Goal: Information Seeking & Learning: Learn about a topic

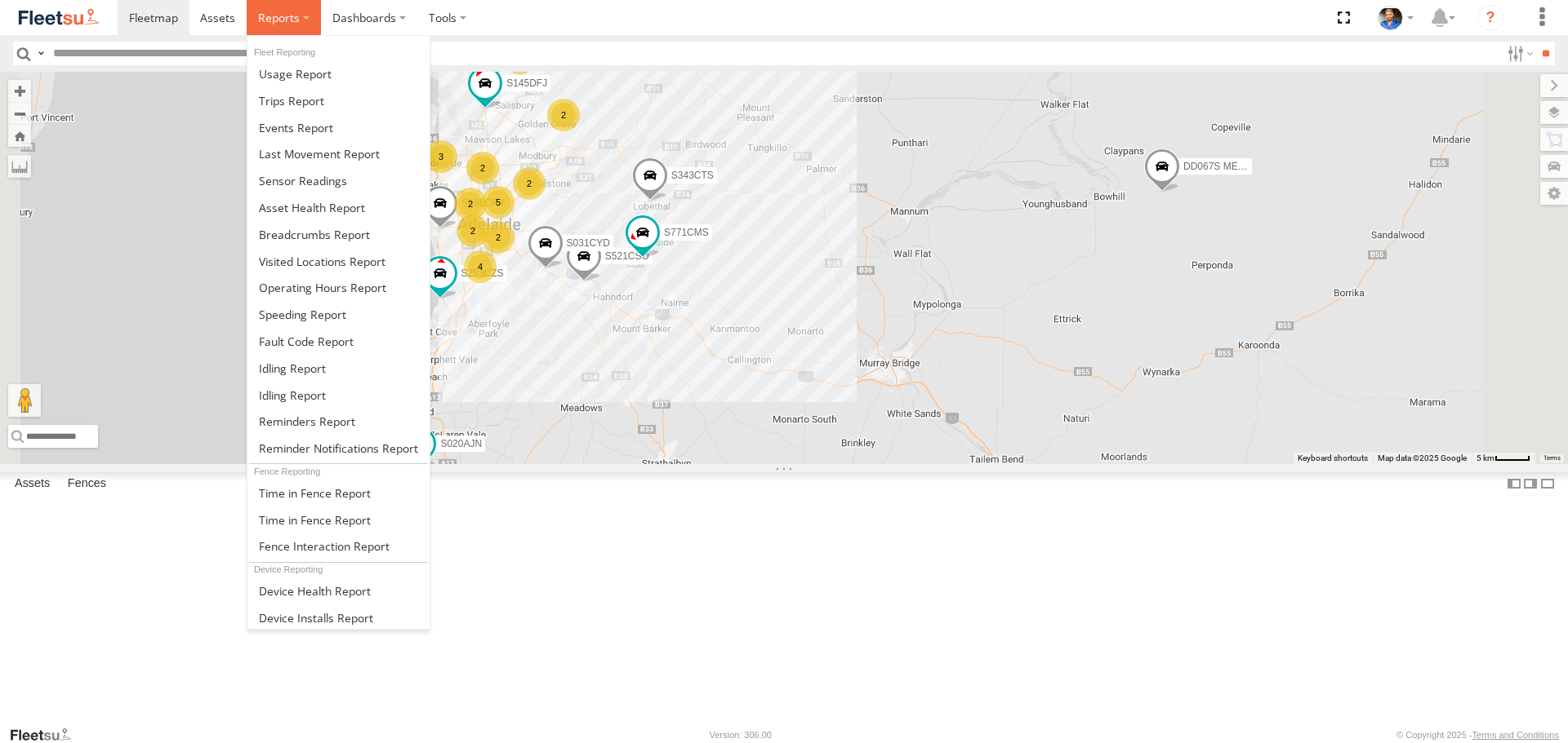
click at [252, 21] on label at bounding box center [284, 17] width 75 height 35
click at [323, 228] on span at bounding box center [314, 235] width 111 height 15
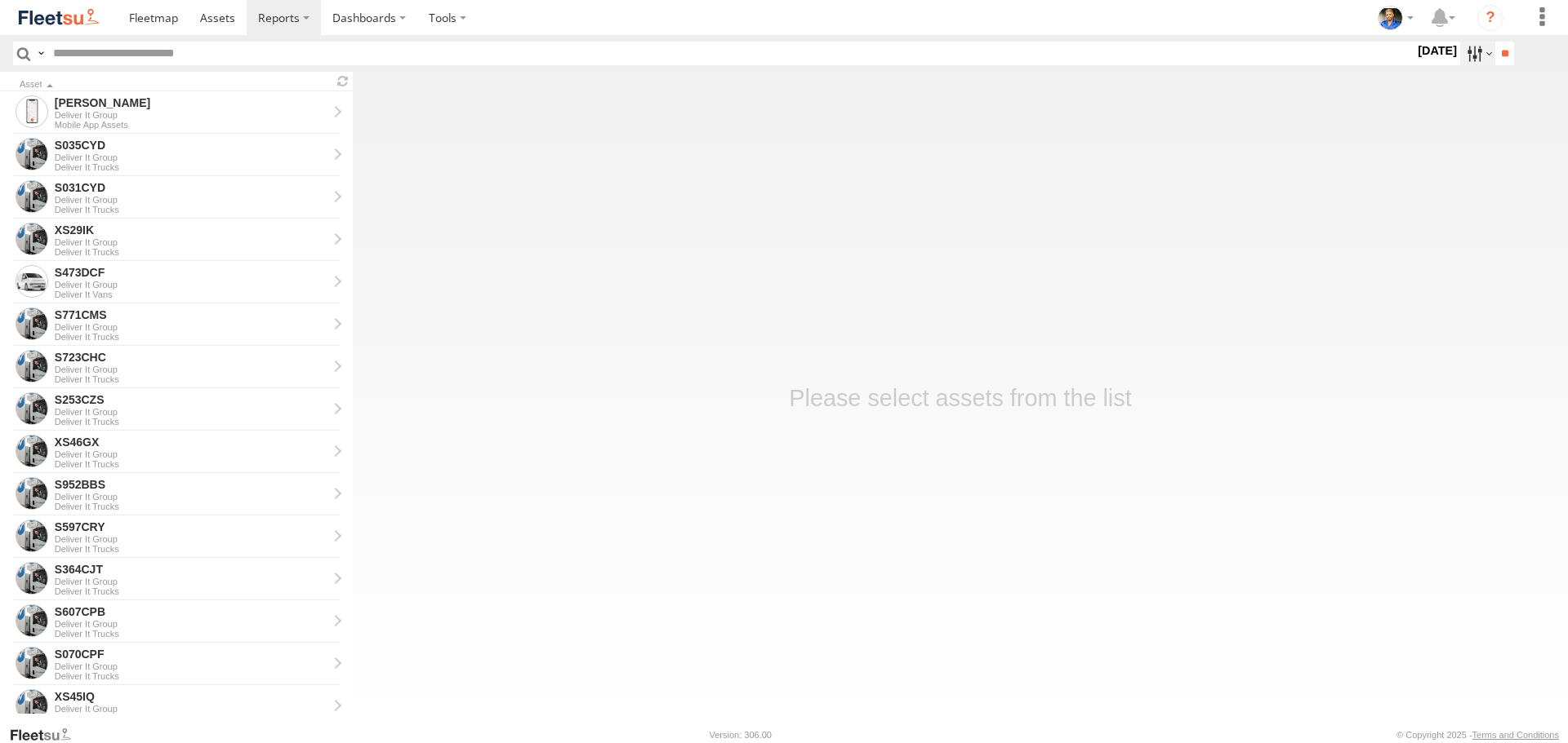
click at [1469, 53] on label at bounding box center [1477, 53] width 35 height 23
click at [0, 0] on label at bounding box center [0, 0] width 0 height 0
click at [1495, 58] on input "**" at bounding box center [1504, 53] width 18 height 23
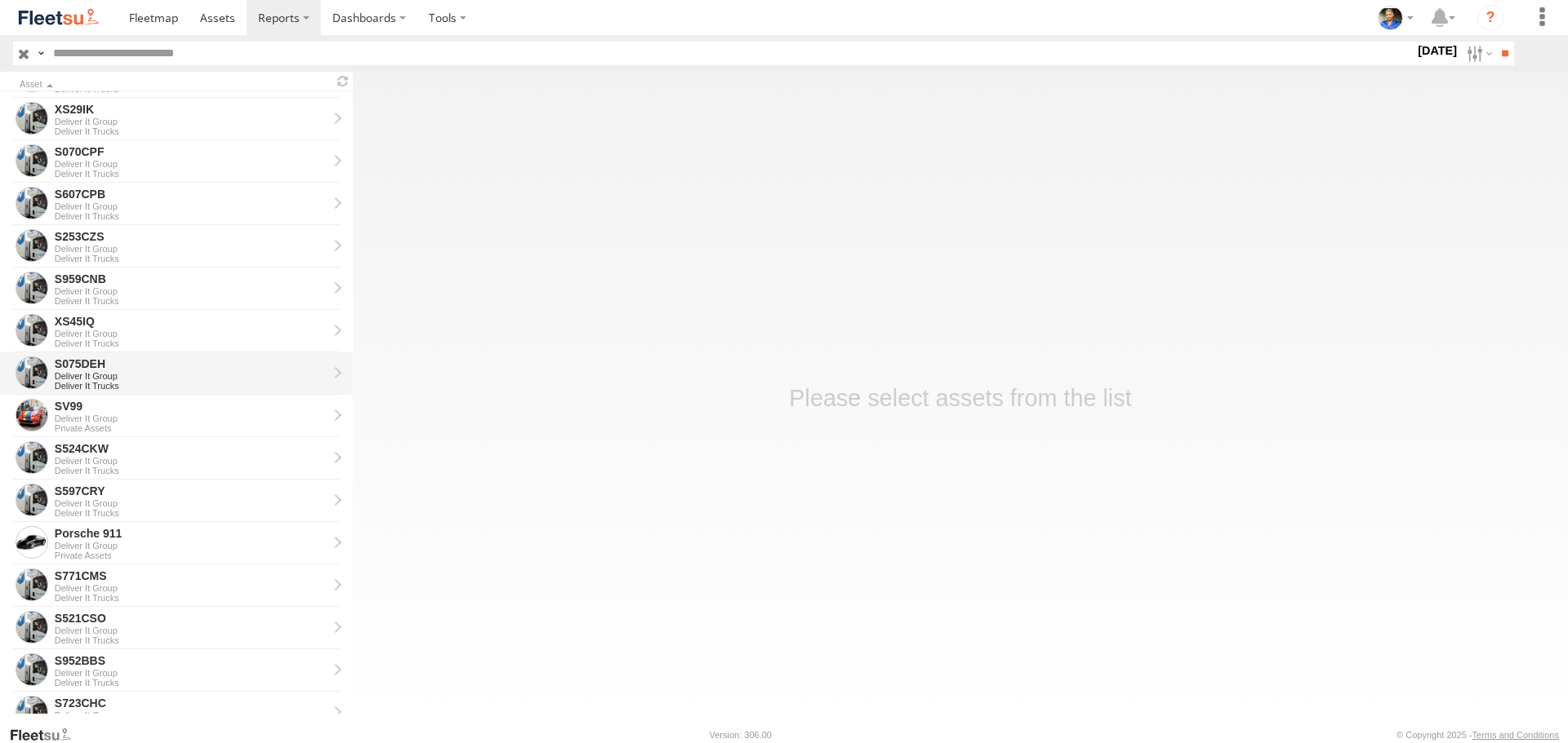
click at [91, 374] on div "Deliver It Group" at bounding box center [192, 376] width 273 height 10
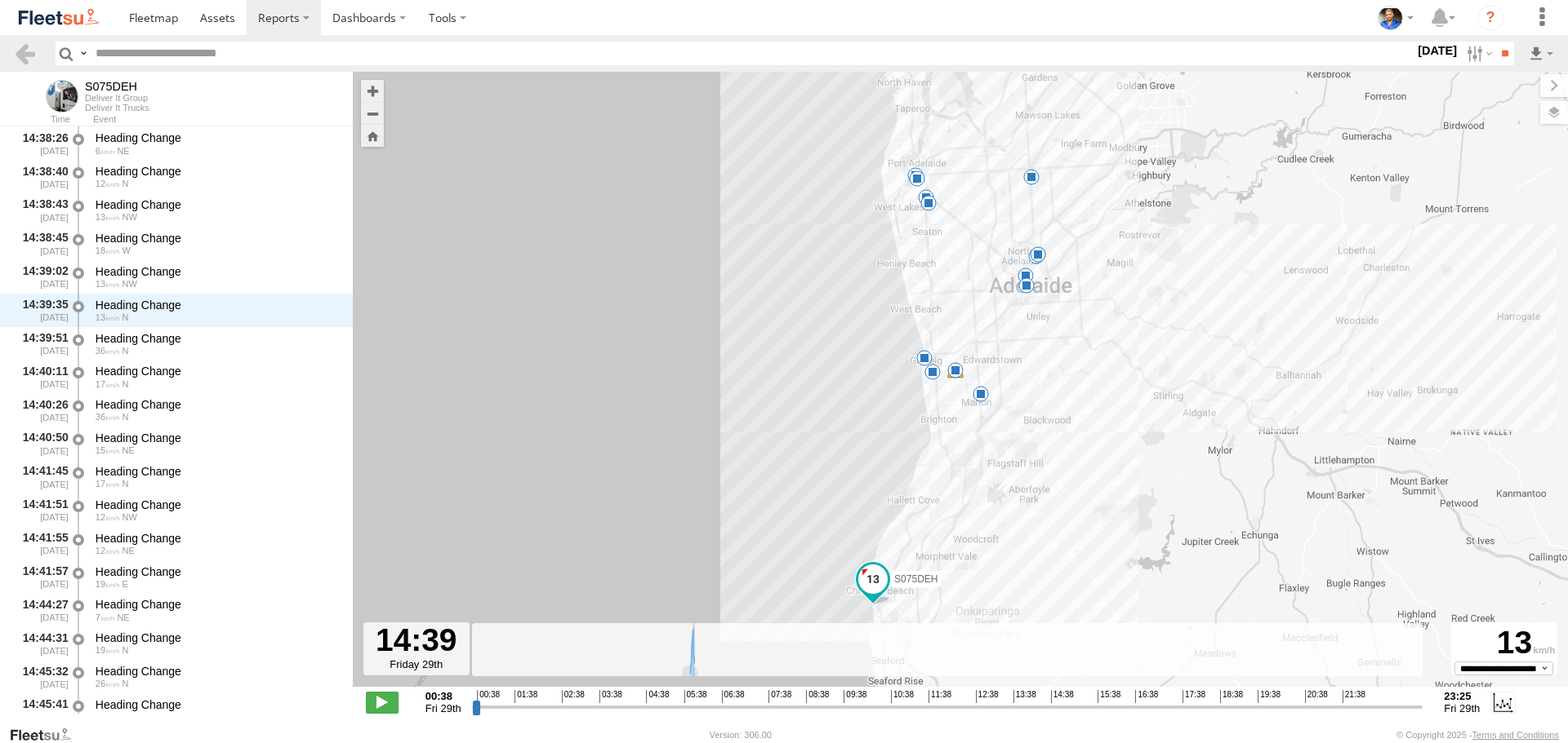
scroll to position [18506, 0]
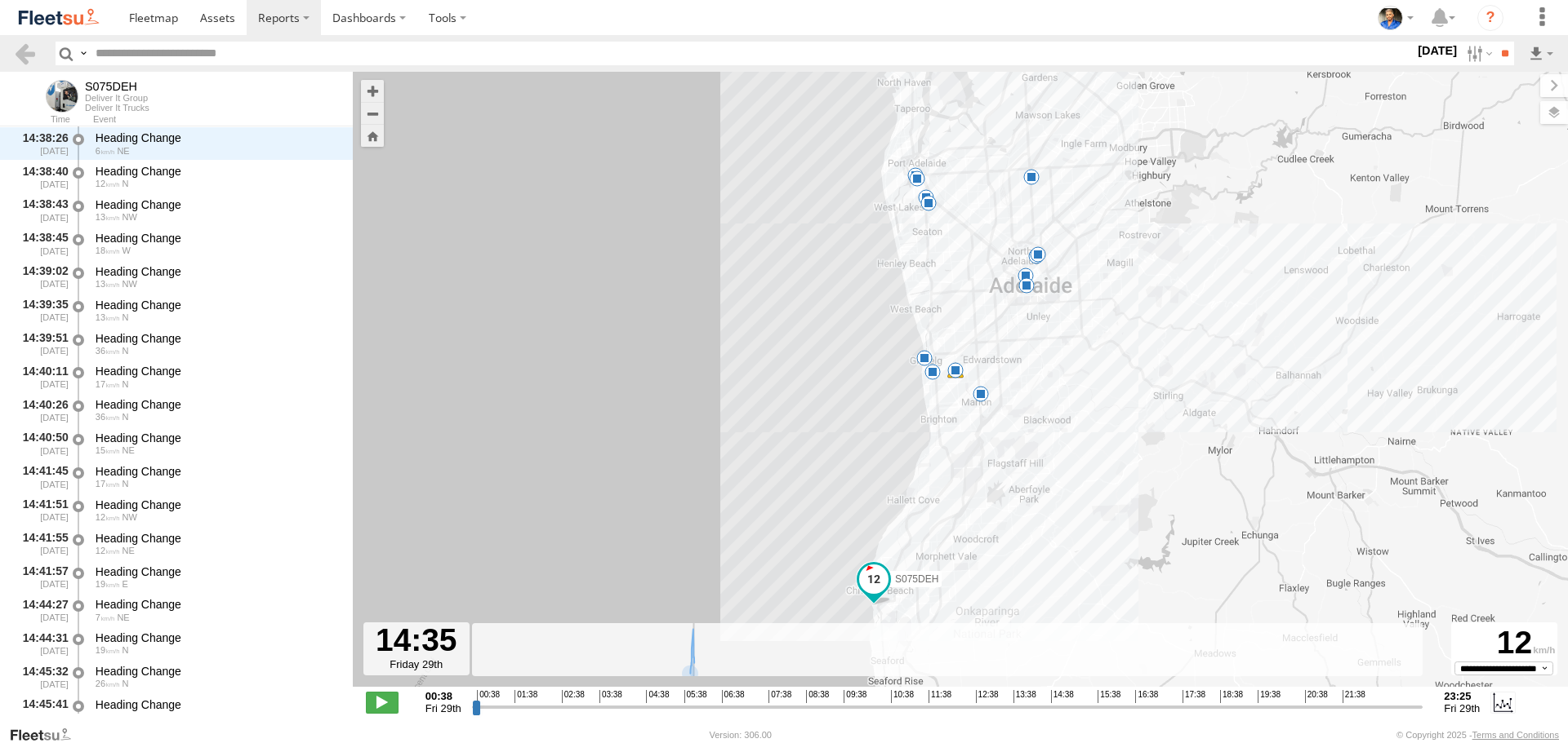
drag, startPoint x: 473, startPoint y: 706, endPoint x: 1052, endPoint y: 710, distance: 579.0
click at [1052, 710] on input "range" at bounding box center [948, 707] width 951 height 15
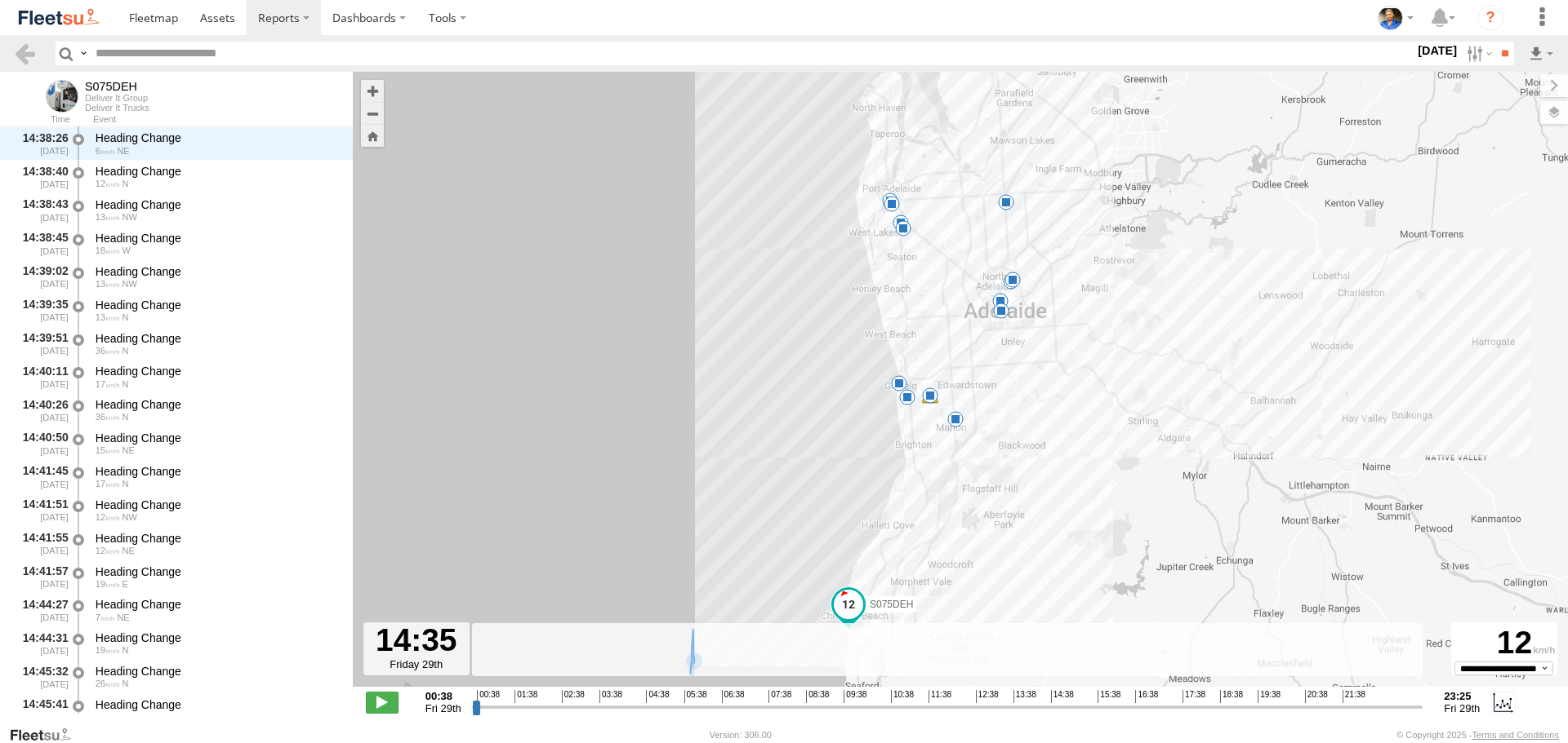
drag, startPoint x: 1009, startPoint y: 517, endPoint x: 980, endPoint y: 545, distance: 40.3
click at [980, 545] on div "S075DEH 05:54 Fri 06:02 Fri 07:29 Fri 07:51 Fri 09:45 Fri 09:52 Fri 11:24 Fri 1…" at bounding box center [959, 388] width 1215 height 633
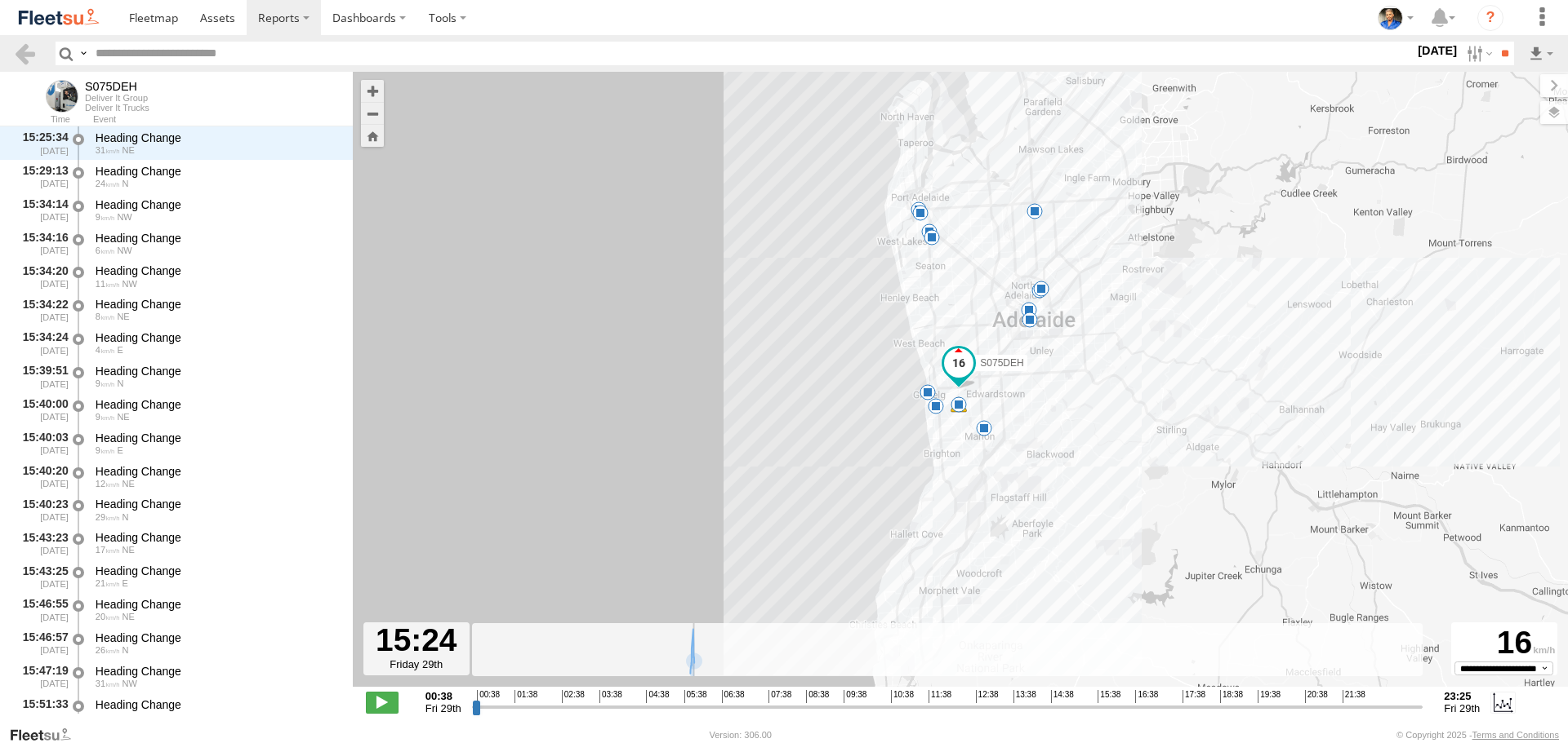
scroll to position [20308, 0]
drag, startPoint x: 1052, startPoint y: 706, endPoint x: 1082, endPoint y: 702, distance: 30.3
click at [1082, 702] on input "range" at bounding box center [948, 707] width 951 height 15
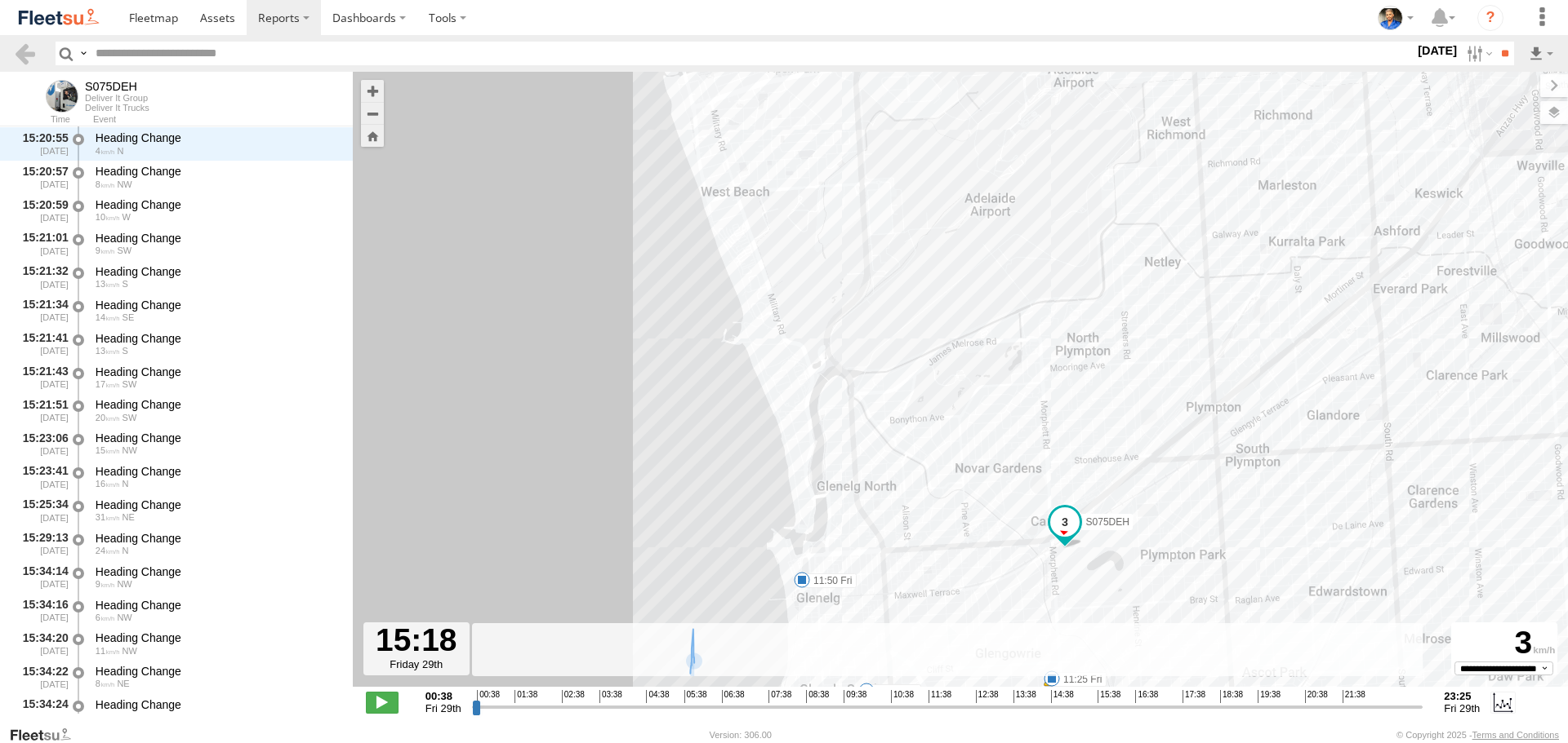
drag, startPoint x: 1131, startPoint y: 526, endPoint x: 1111, endPoint y: 302, distance: 224.9
click at [1111, 302] on div "S075DEH 05:54 Fri 06:02 Fri 07:29 Fri 07:51 Fri 09:45 Fri 09:52 Fri 11:24 Fri 1…" at bounding box center [959, 388] width 1215 height 633
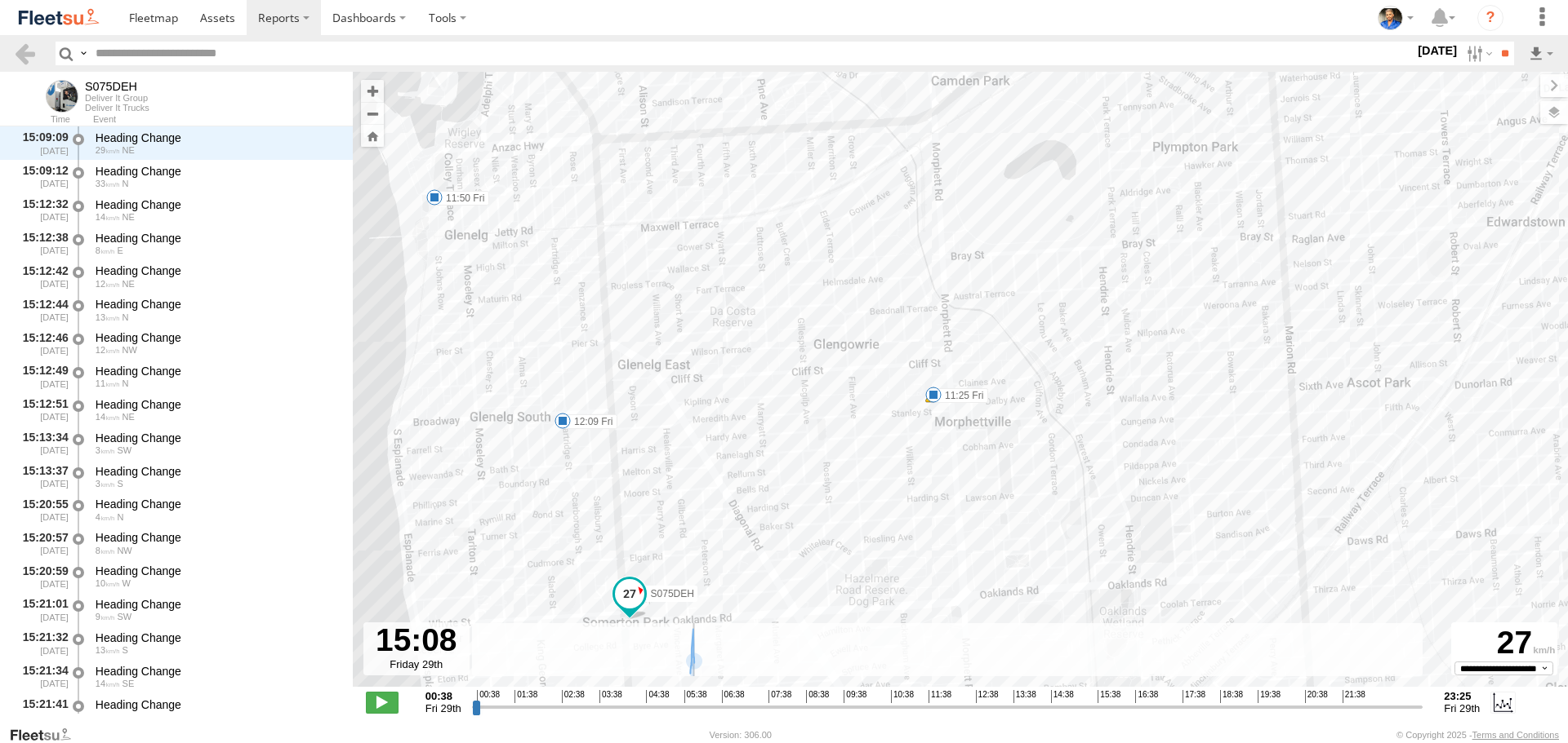
drag, startPoint x: 1082, startPoint y: 711, endPoint x: 1075, endPoint y: 696, distance: 16.6
click at [1075, 699] on input "range" at bounding box center [948, 707] width 951 height 15
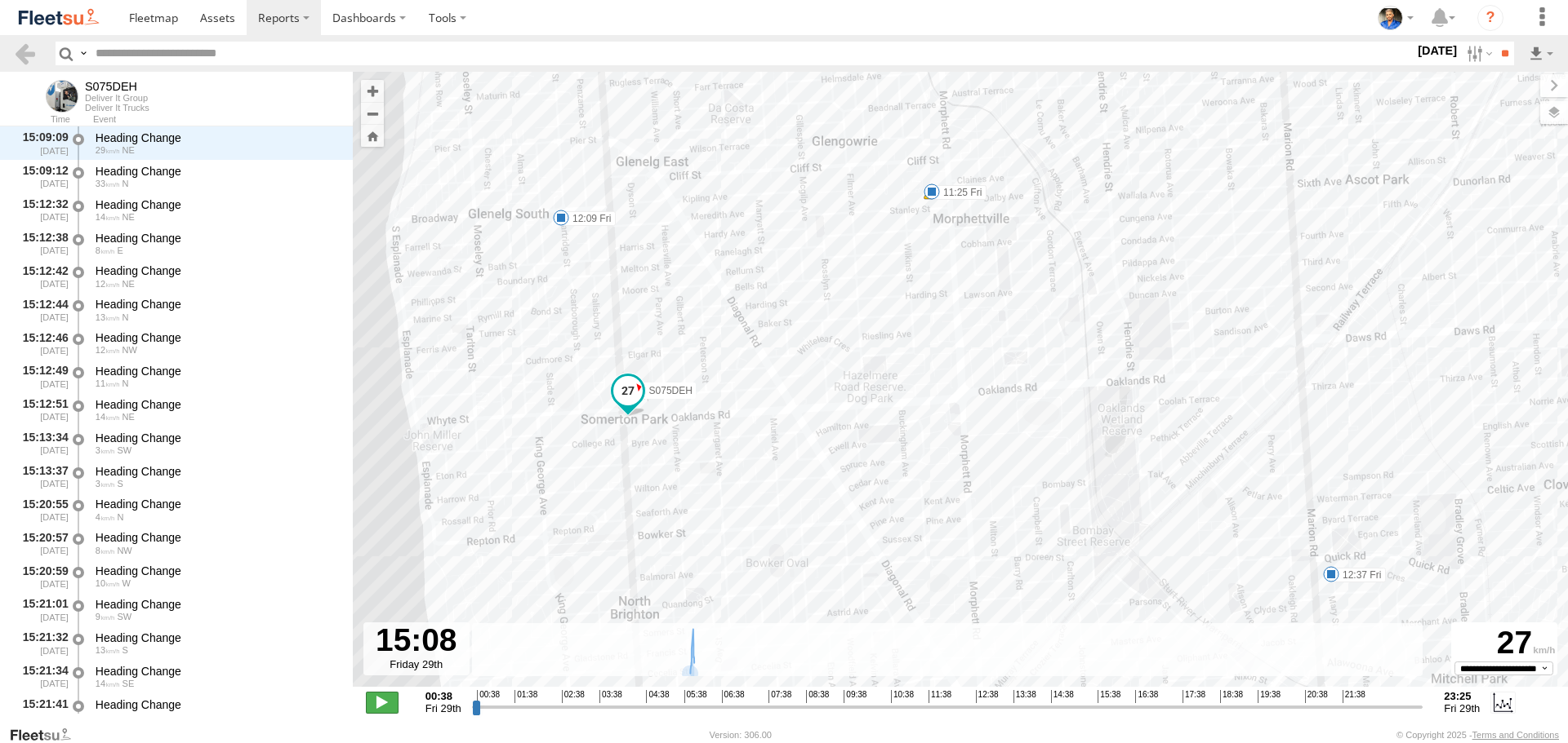
click at [390, 698] on span at bounding box center [382, 702] width 33 height 21
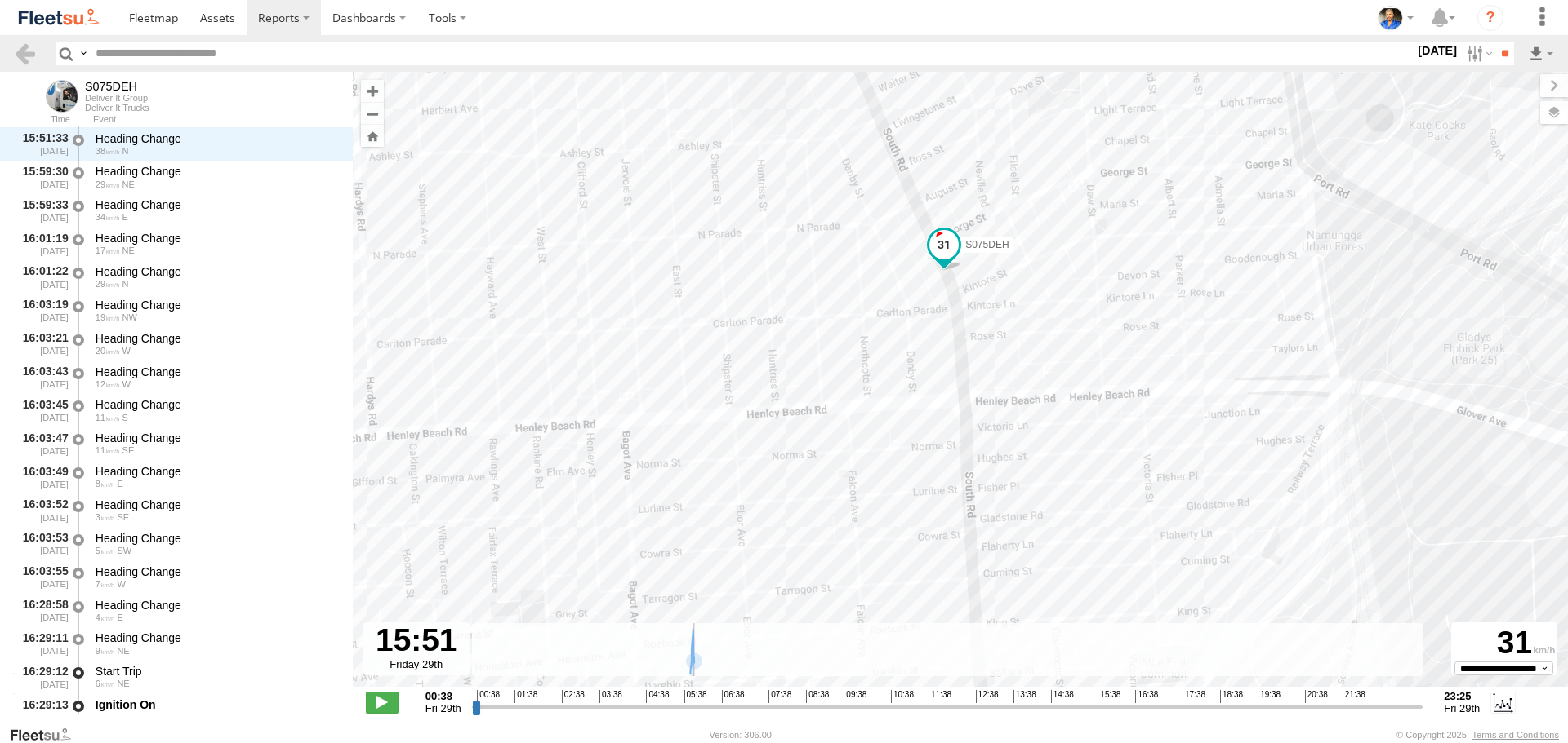
click at [1103, 712] on input "range" at bounding box center [948, 707] width 951 height 15
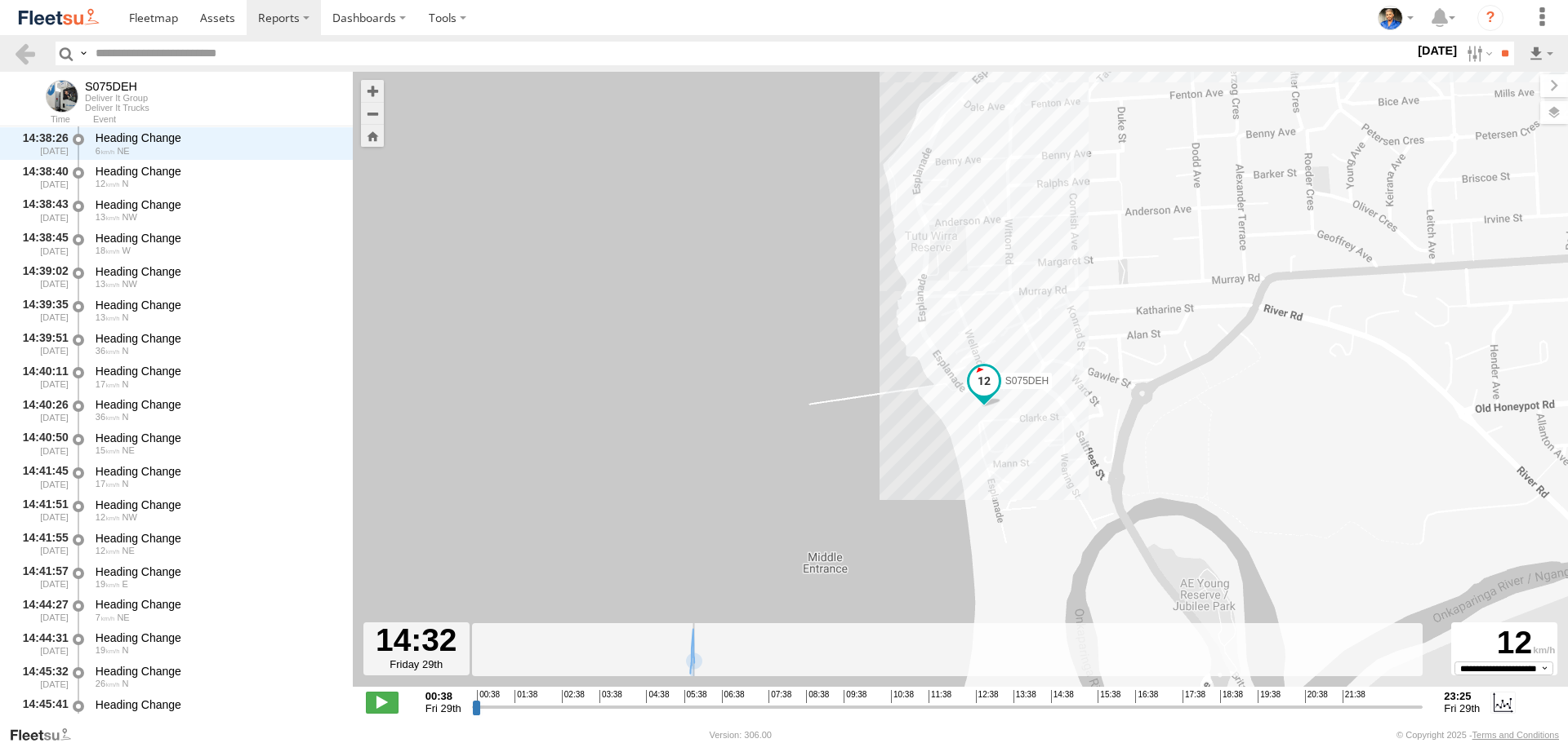
drag, startPoint x: 1109, startPoint y: 710, endPoint x: 1048, endPoint y: 710, distance: 61.0
click at [1048, 710] on input "range" at bounding box center [948, 707] width 951 height 15
click at [381, 697] on span at bounding box center [382, 702] width 33 height 21
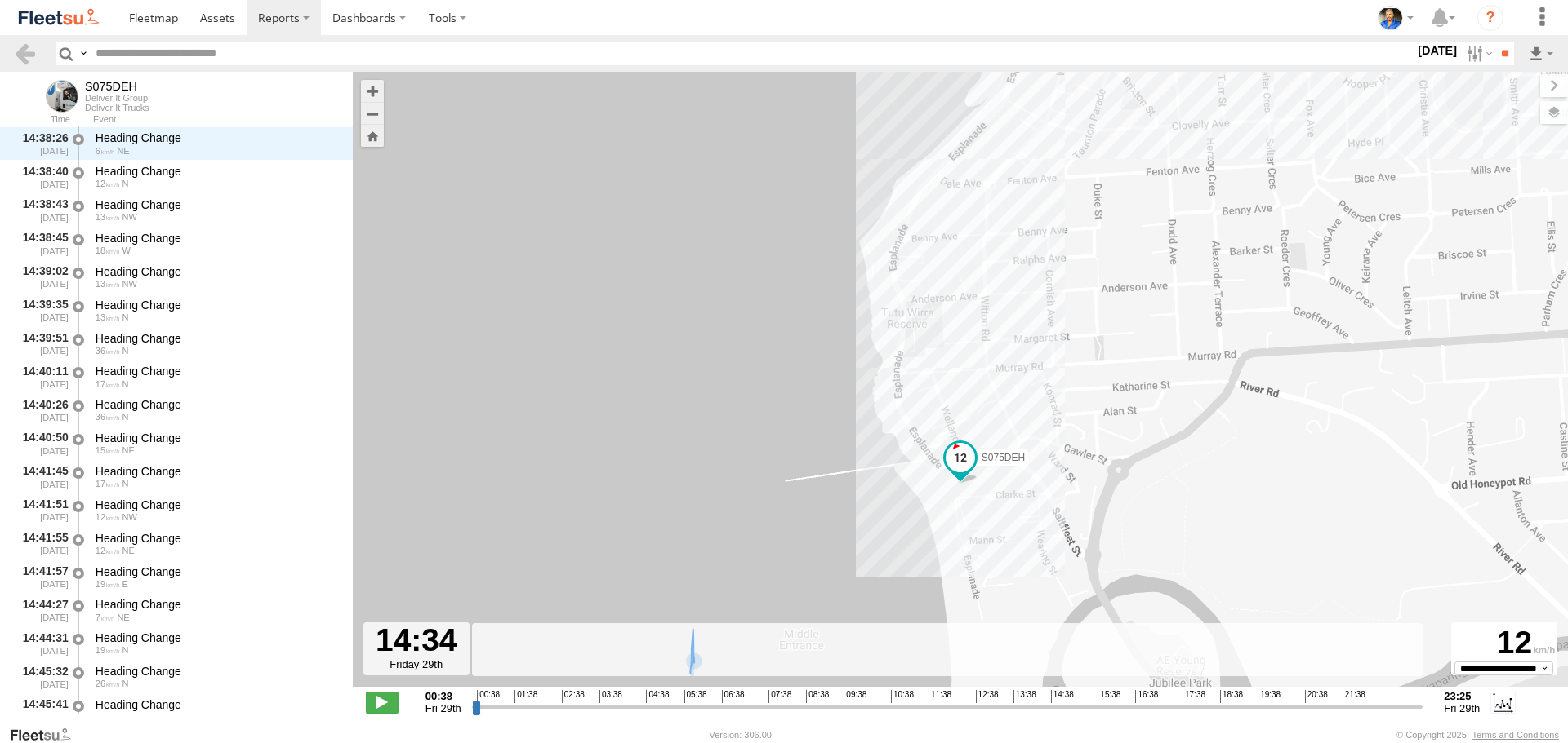
drag, startPoint x: 1167, startPoint y: 330, endPoint x: 1092, endPoint y: 460, distance: 150.1
click at [1119, 469] on div "S075DEH 05:54 Fri 06:02 Fri 07:29 Fri 07:51 Fri 09:45 Fri 09:52 Fri 11:24 Fri 1…" at bounding box center [959, 388] width 1215 height 633
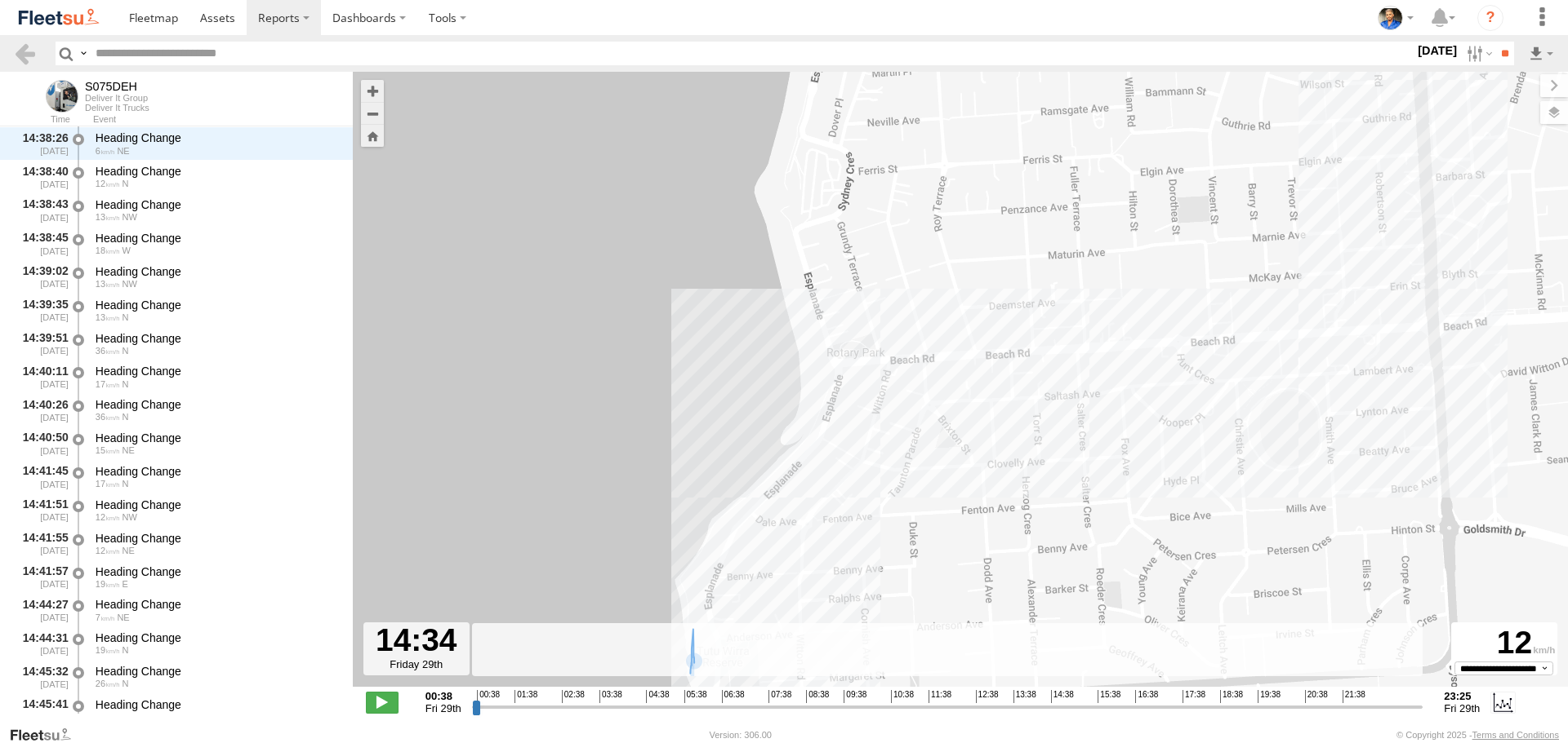
drag, startPoint x: 989, startPoint y: 456, endPoint x: 893, endPoint y: 542, distance: 128.9
click at [895, 541] on div "S075DEH 05:54 Fri 06:02 Fri 07:29 Fri 07:51 Fri 09:45 Fri 09:52 Fri 11:24 Fri 1…" at bounding box center [959, 388] width 1215 height 633
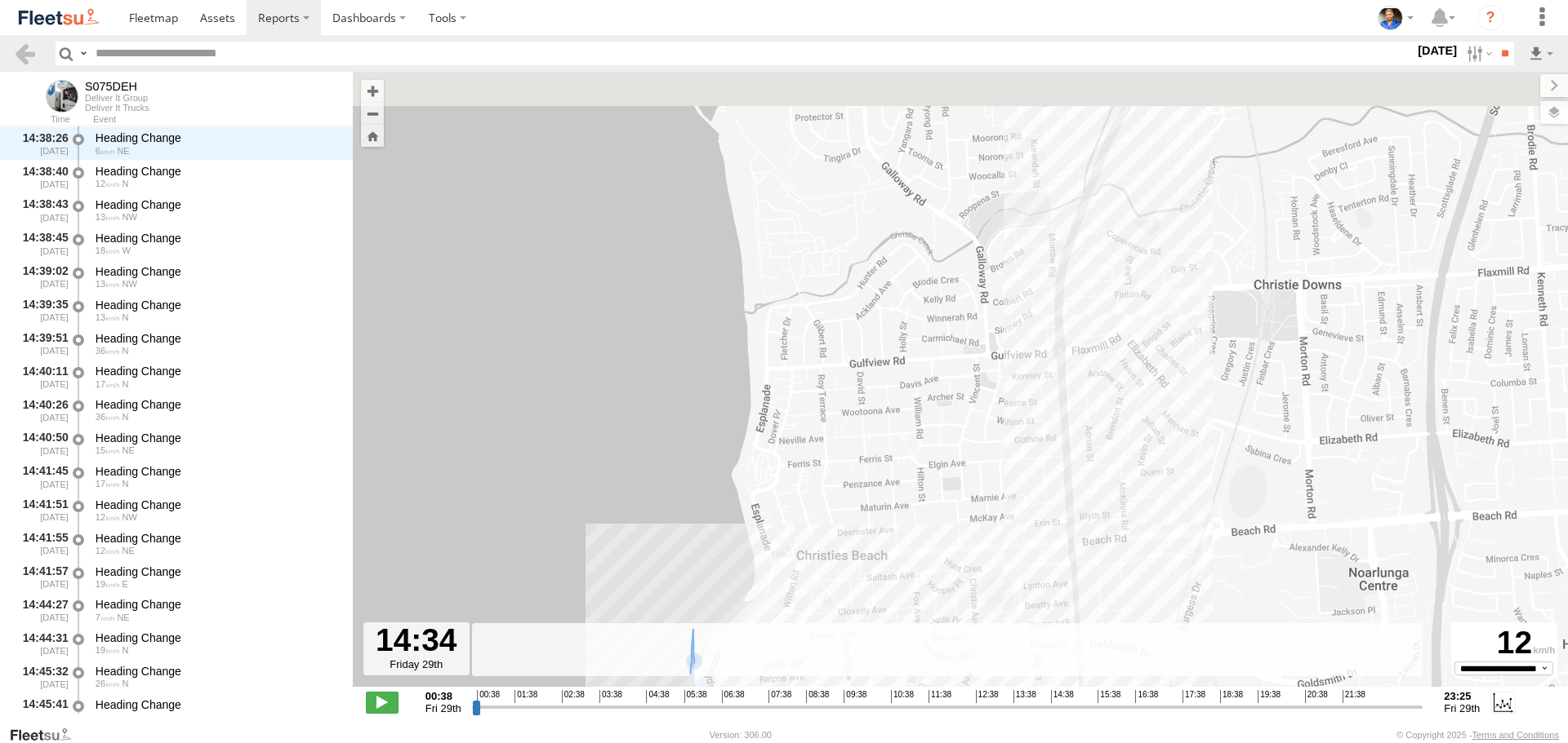
drag, startPoint x: 1199, startPoint y: 249, endPoint x: 1110, endPoint y: 528, distance: 292.9
click at [1110, 535] on div "S075DEH 05:54 Fri 06:02 Fri 07:29 Fri 07:51 Fri 09:45 Fri 09:52 Fri 11:24 Fri 1…" at bounding box center [959, 388] width 1215 height 633
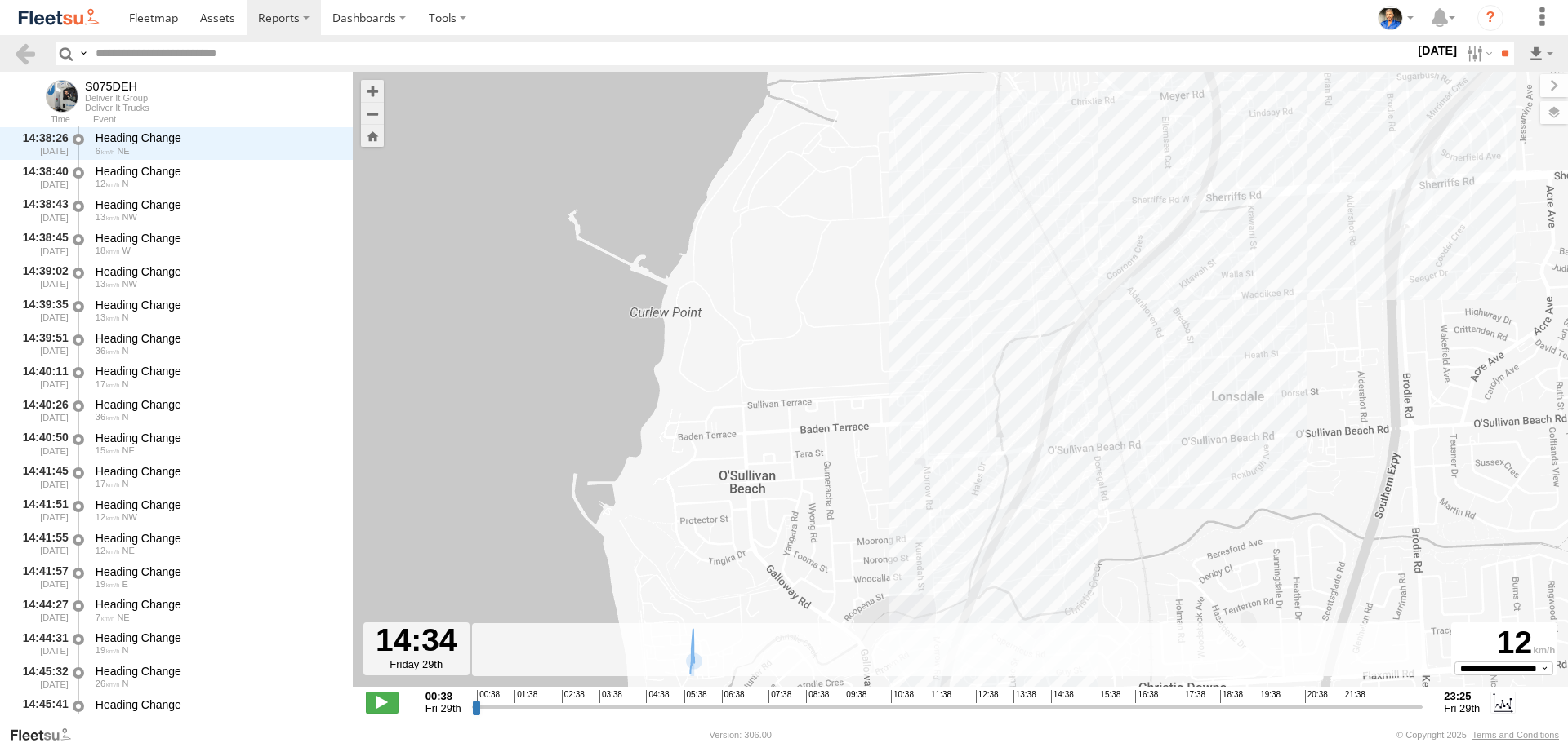
drag, startPoint x: 1188, startPoint y: 372, endPoint x: 1108, endPoint y: 611, distance: 252.0
click at [1109, 610] on div "S075DEH 05:54 Fri 06:02 Fri 07:29 Fri 07:51 Fri 09:45 Fri 09:52 Fri 11:24 Fri 1…" at bounding box center [959, 388] width 1215 height 633
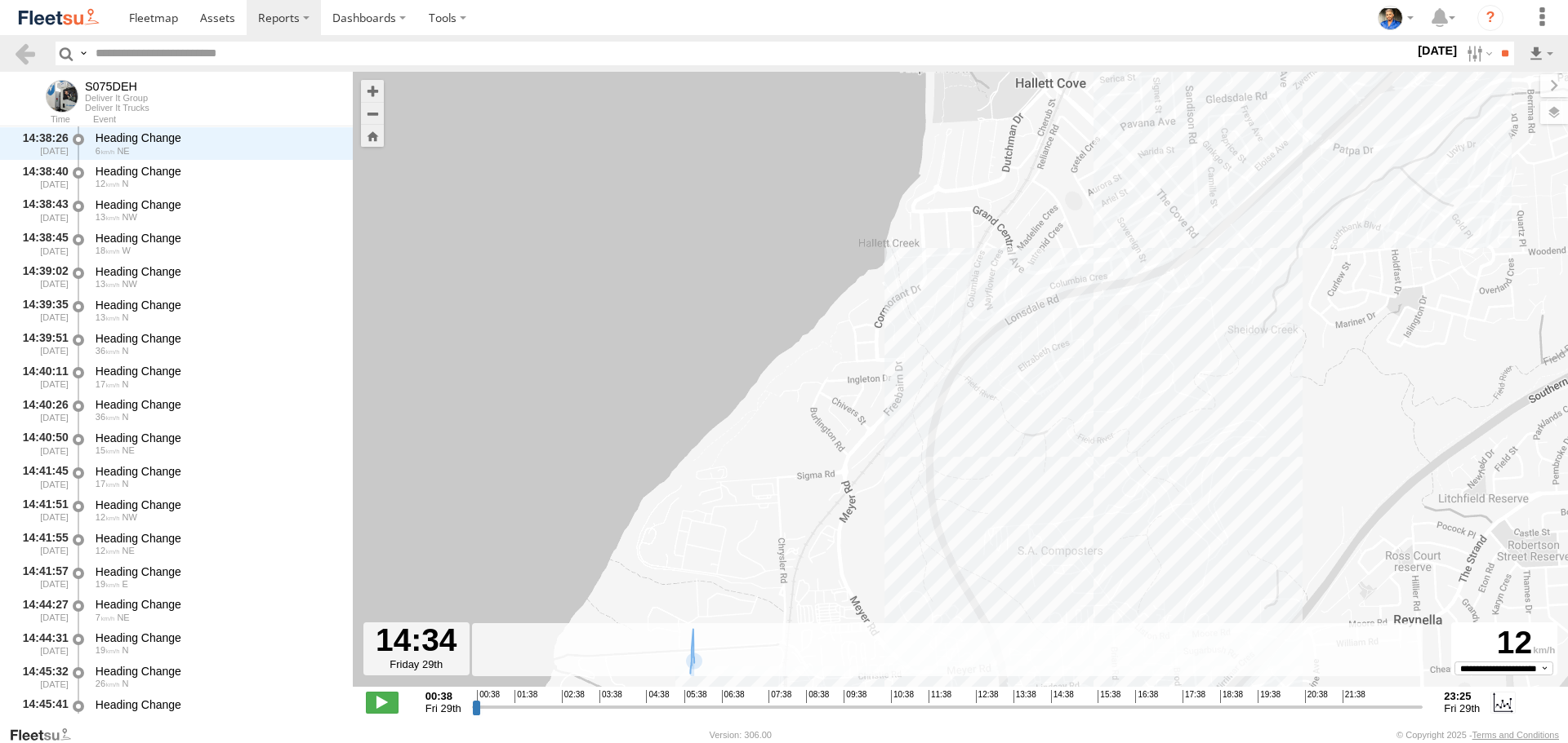
drag, startPoint x: 1164, startPoint y: 467, endPoint x: 1119, endPoint y: 433, distance: 56.4
click at [1119, 433] on div "S075DEH 05:54 Fri 06:02 Fri 07:29 Fri 07:51 Fri 09:45 Fri 09:52 Fri 11:24 Fri 1…" at bounding box center [959, 388] width 1215 height 633
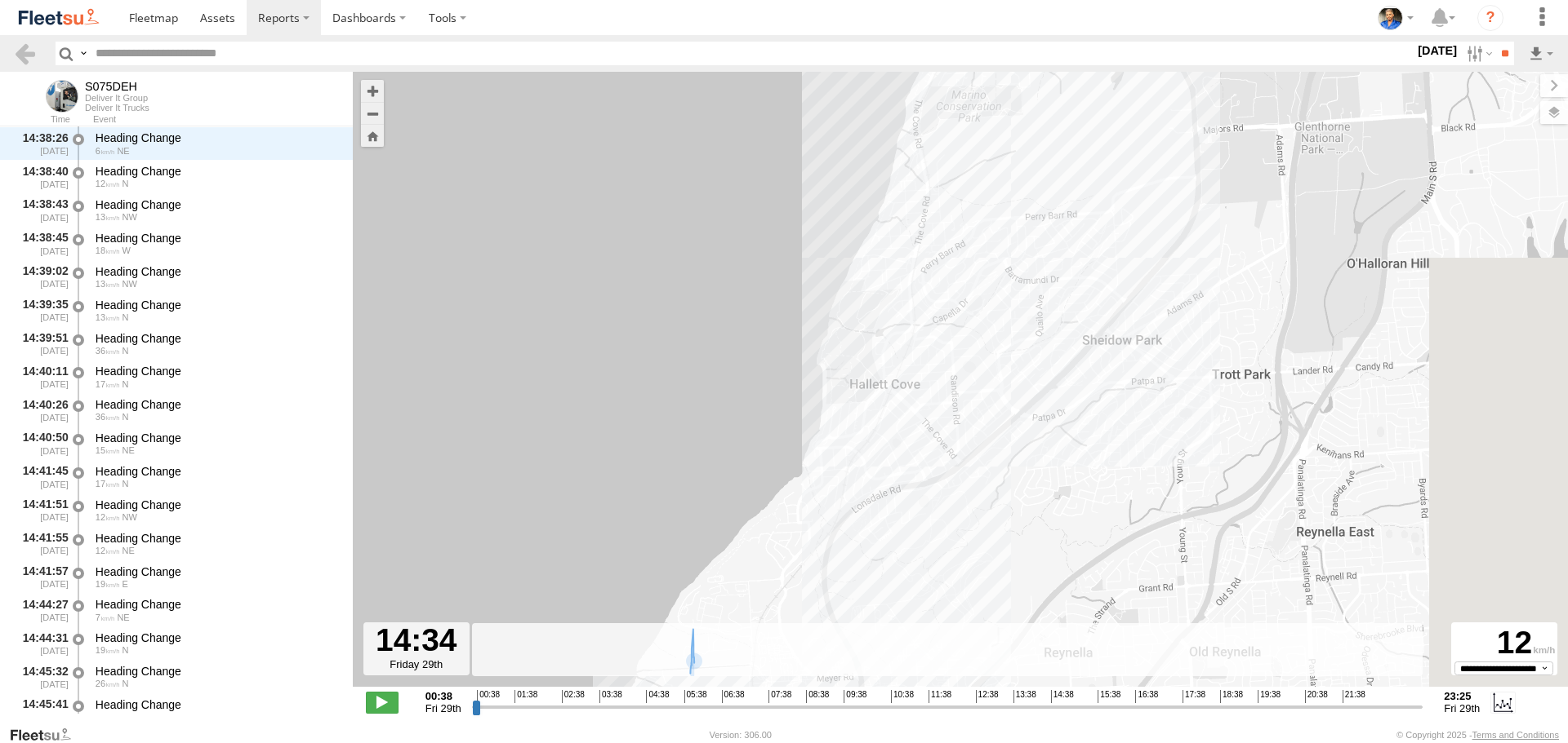
drag, startPoint x: 1182, startPoint y: 400, endPoint x: 971, endPoint y: 581, distance: 278.0
click at [971, 581] on div "S075DEH 05:54 Fri 06:02 Fri 07:29 Fri 07:51 Fri 09:45 Fri 09:52 Fri 11:24 Fri 1…" at bounding box center [959, 388] width 1215 height 633
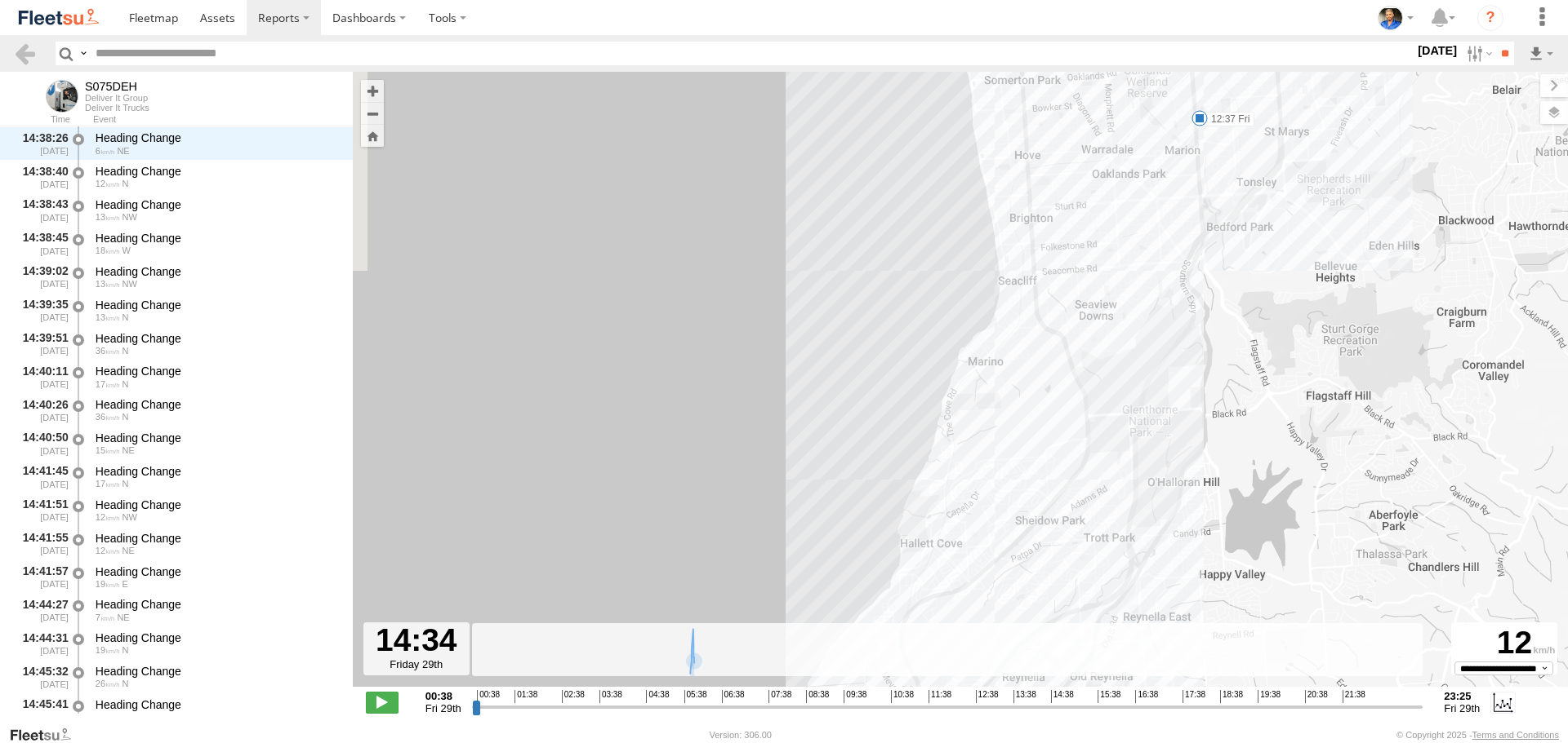
drag, startPoint x: 1250, startPoint y: 184, endPoint x: 1124, endPoint y: 421, distance: 268.4
click at [1124, 421] on div "S075DEH 05:54 Fri 06:02 Fri 07:29 Fri 07:51 Fri 09:45 Fri 09:52 Fri 11:24 Fri 1…" at bounding box center [959, 388] width 1215 height 633
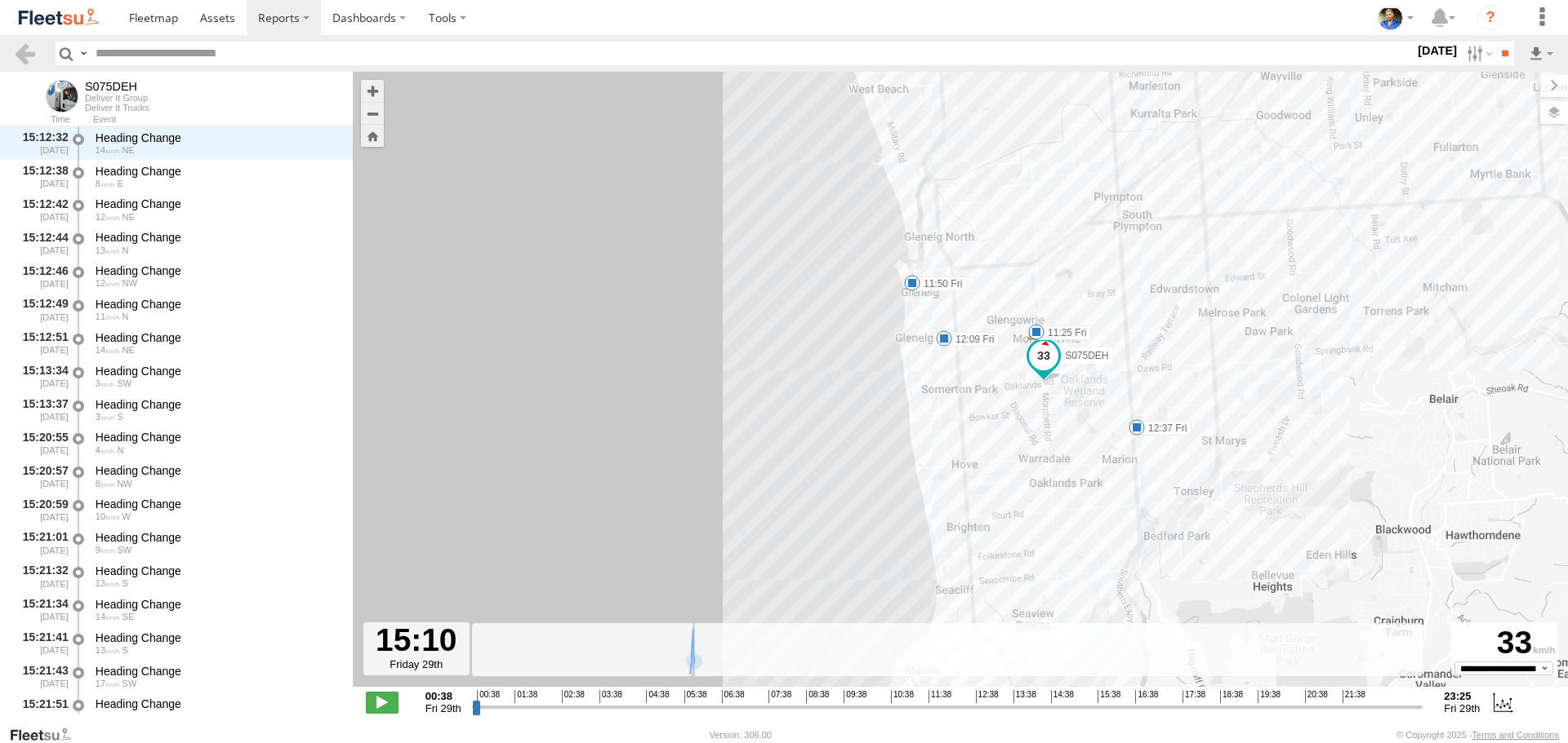
scroll to position [19607, 0]
drag, startPoint x: 1051, startPoint y: 712, endPoint x: 1077, endPoint y: 710, distance: 26.1
type input "**********"
click at [1077, 710] on input "range" at bounding box center [948, 707] width 951 height 15
click at [90, 17] on img at bounding box center [59, 17] width 85 height 22
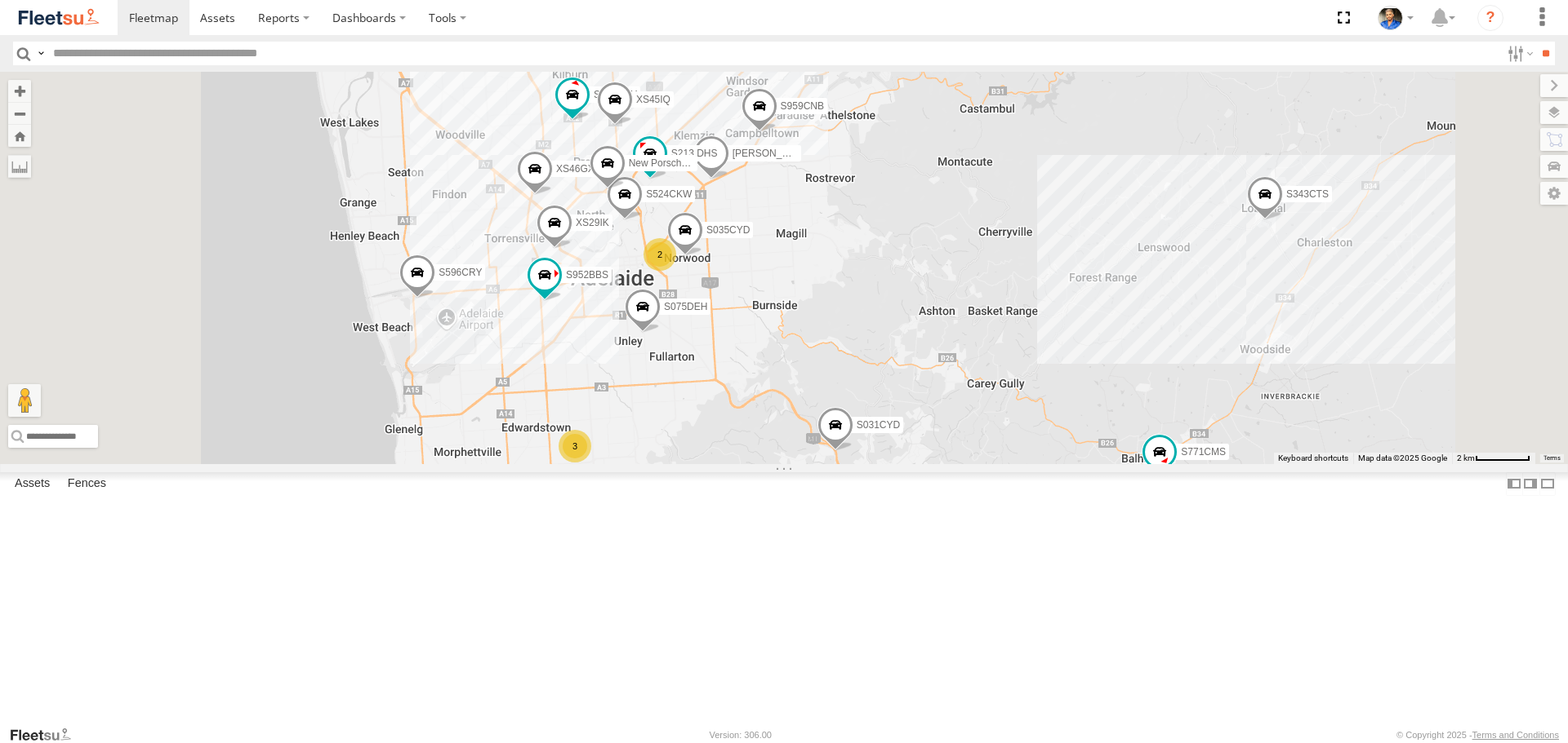
drag, startPoint x: 909, startPoint y: 456, endPoint x: 974, endPoint y: 476, distance: 68.0
click at [929, 457] on div "S145DFJ S343CTS S020AJN XS46GX S596CRY S959CNB DD067S MERC S521CSO S253CZS S891…" at bounding box center [784, 267] width 1568 height 392
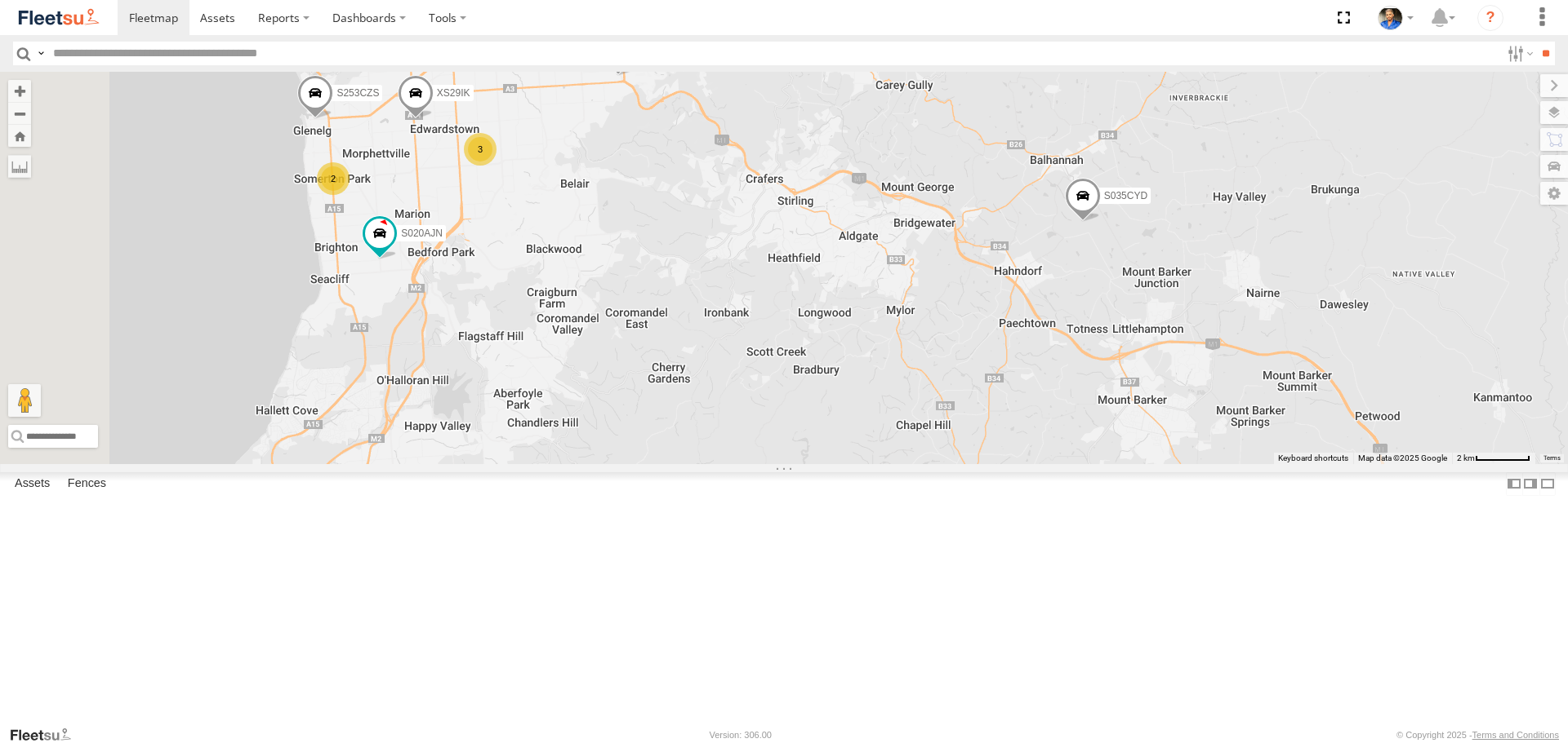
drag, startPoint x: 736, startPoint y: 347, endPoint x: 824, endPoint y: 428, distance: 119.6
click at [815, 425] on div "S343CTS DD067S MERC S891CUO S662CKG S771CMS S035CYD Graham Cooper 3 2 S020AJN S…" at bounding box center [784, 267] width 1568 height 392
